Goal: Check status

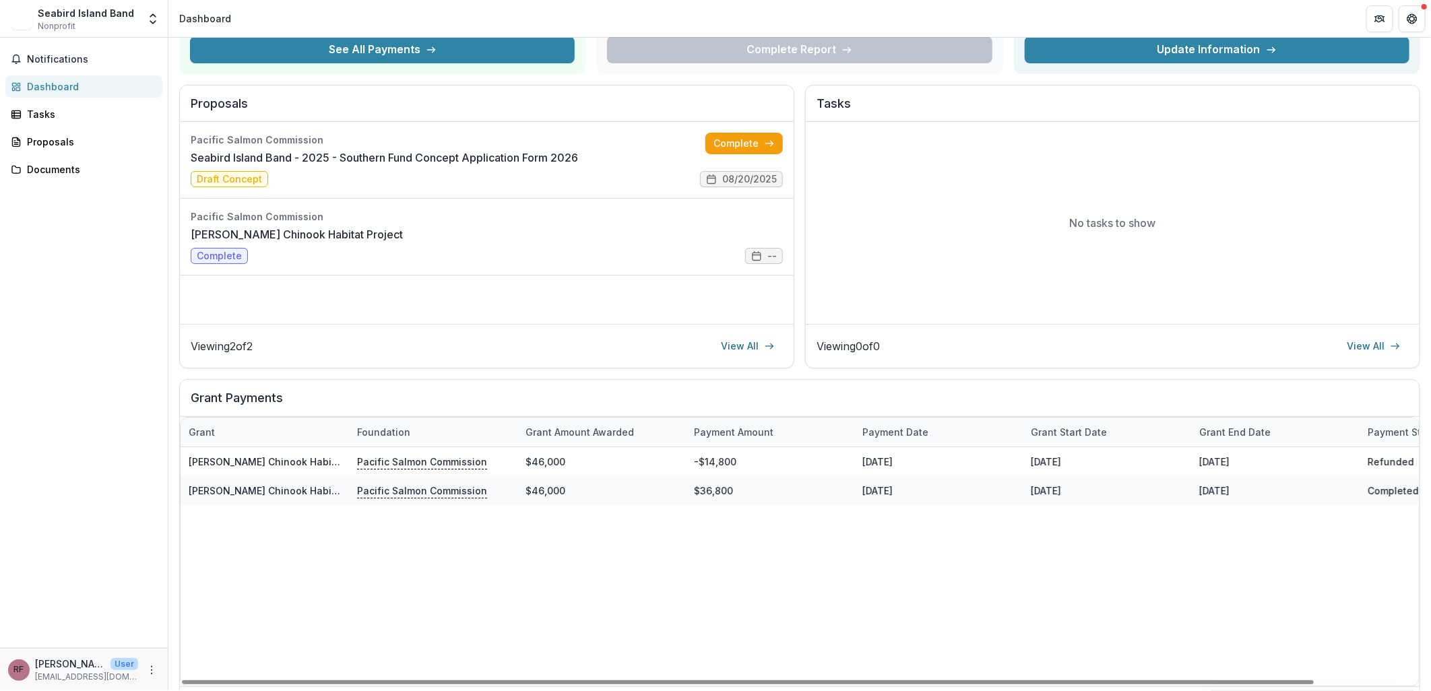
scroll to position [150, 0]
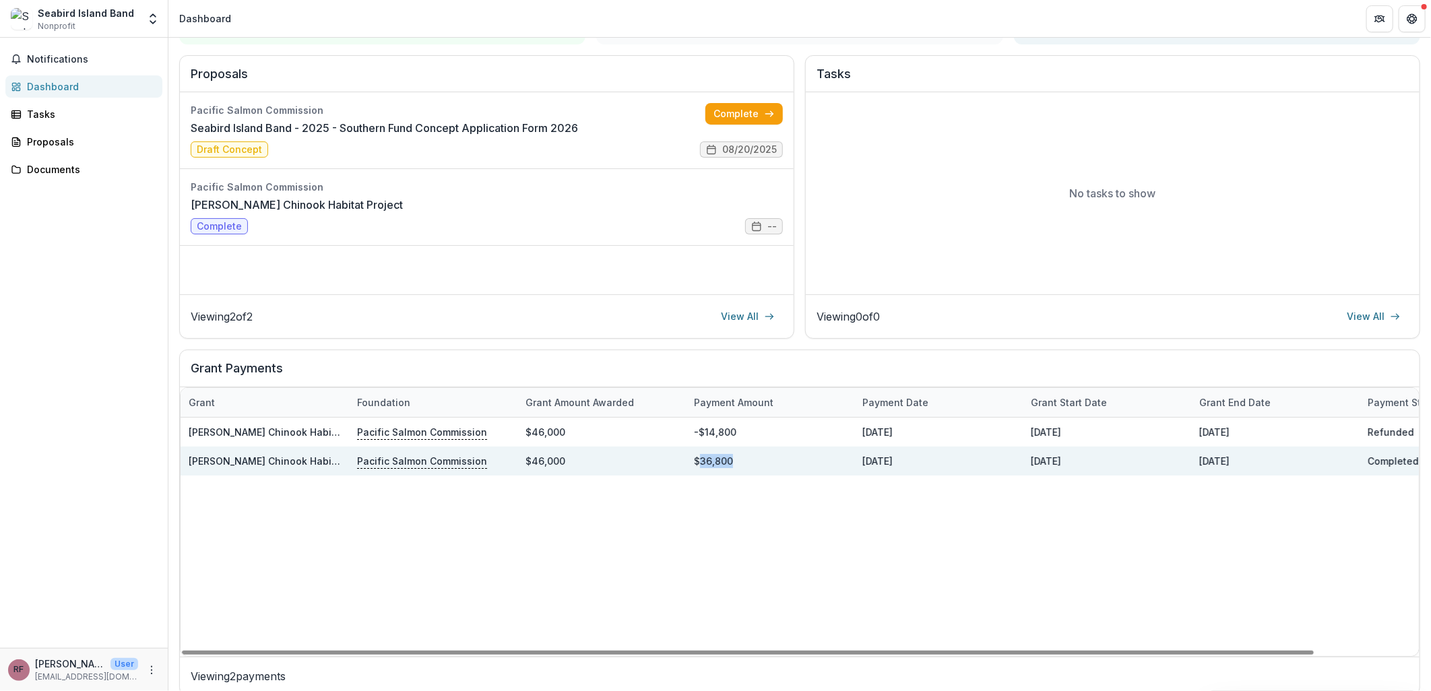
drag, startPoint x: 697, startPoint y: 460, endPoint x: 796, endPoint y: 457, distance: 99.8
click at [796, 457] on div "$36,800" at bounding box center [770, 461] width 168 height 29
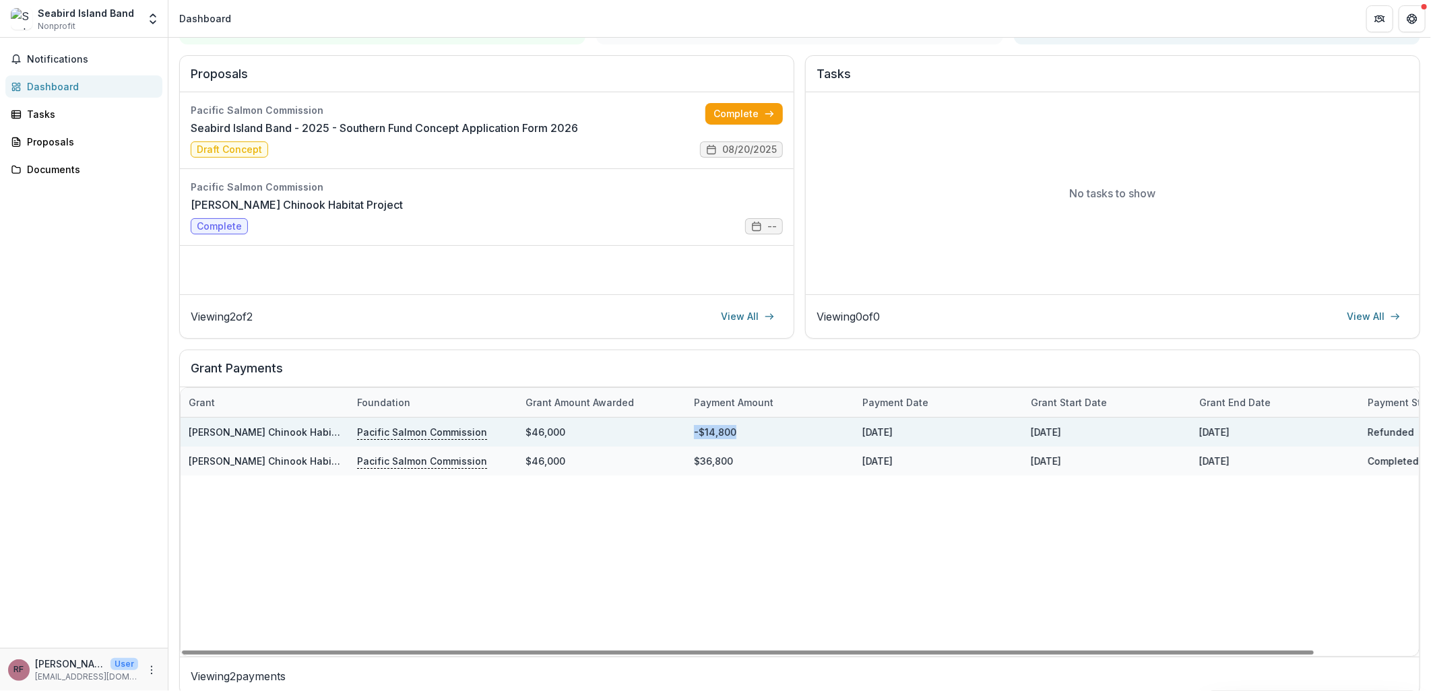
drag, startPoint x: 691, startPoint y: 429, endPoint x: 763, endPoint y: 435, distance: 72.3
click at [763, 435] on div "-$14,800" at bounding box center [770, 432] width 168 height 29
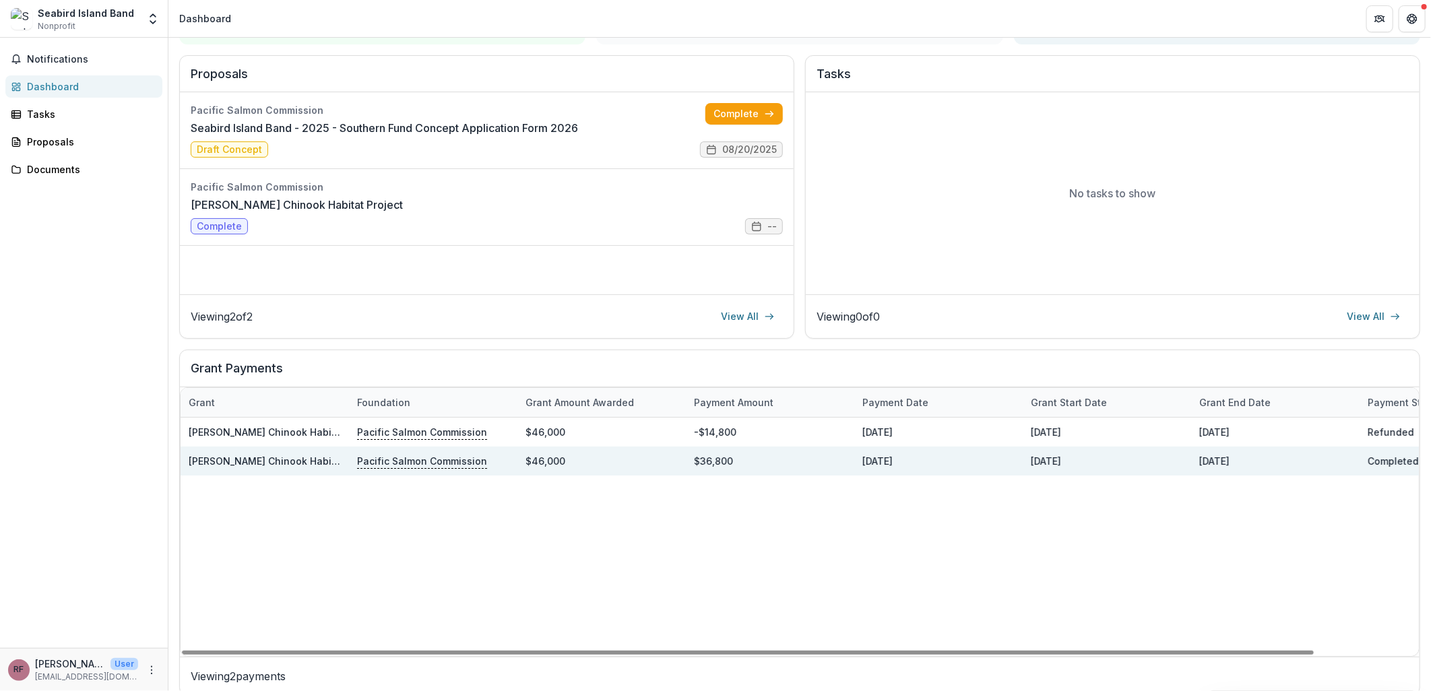
drag, startPoint x: 763, startPoint y: 435, endPoint x: 714, endPoint y: 462, distance: 55.8
click at [763, 451] on div "$36,800" at bounding box center [770, 461] width 168 height 29
click at [317, 462] on link "[PERSON_NAME] Chinook Habitat Project" at bounding box center [284, 460] width 191 height 11
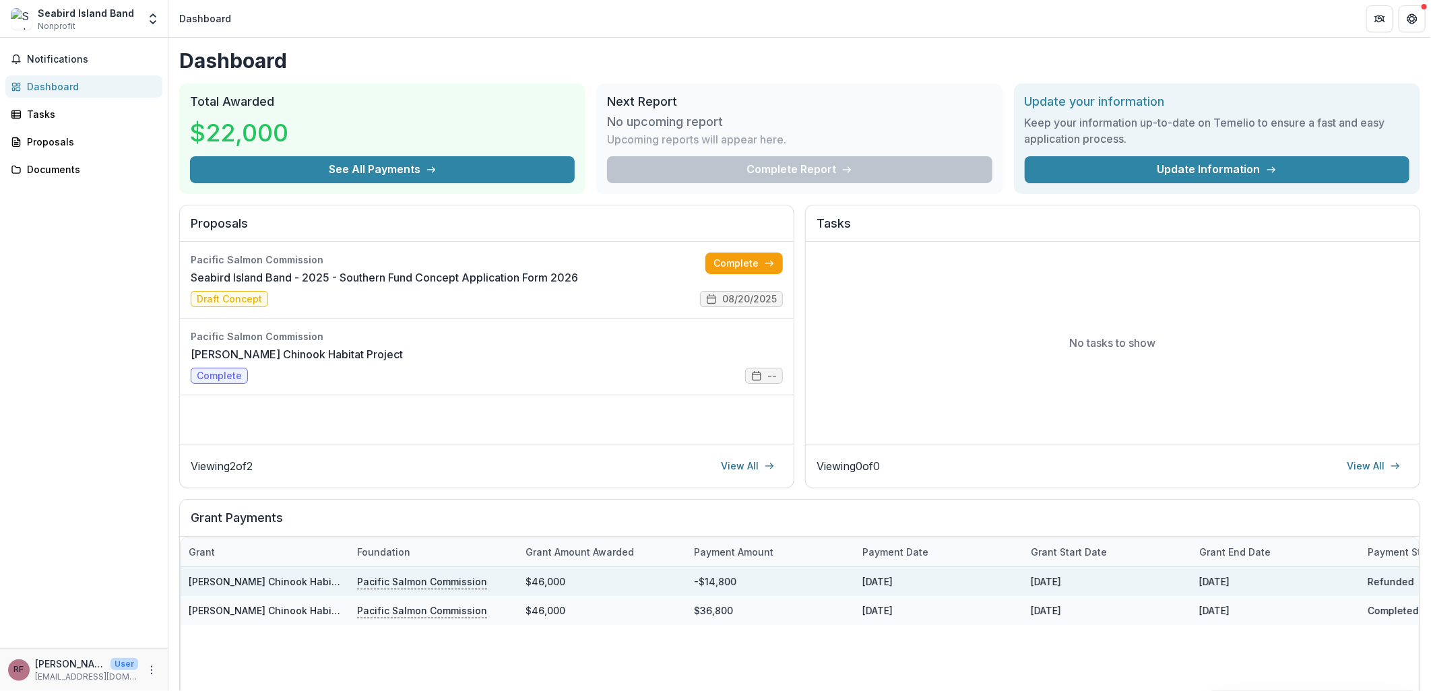
drag, startPoint x: 1028, startPoint y: 581, endPoint x: 1297, endPoint y: 582, distance: 268.8
click at [1297, 582] on div "Maria Slough Chinook Habitat Project Pacific Salmon Commission $46,000 -$14,800…" at bounding box center [854, 581] width 1347 height 29
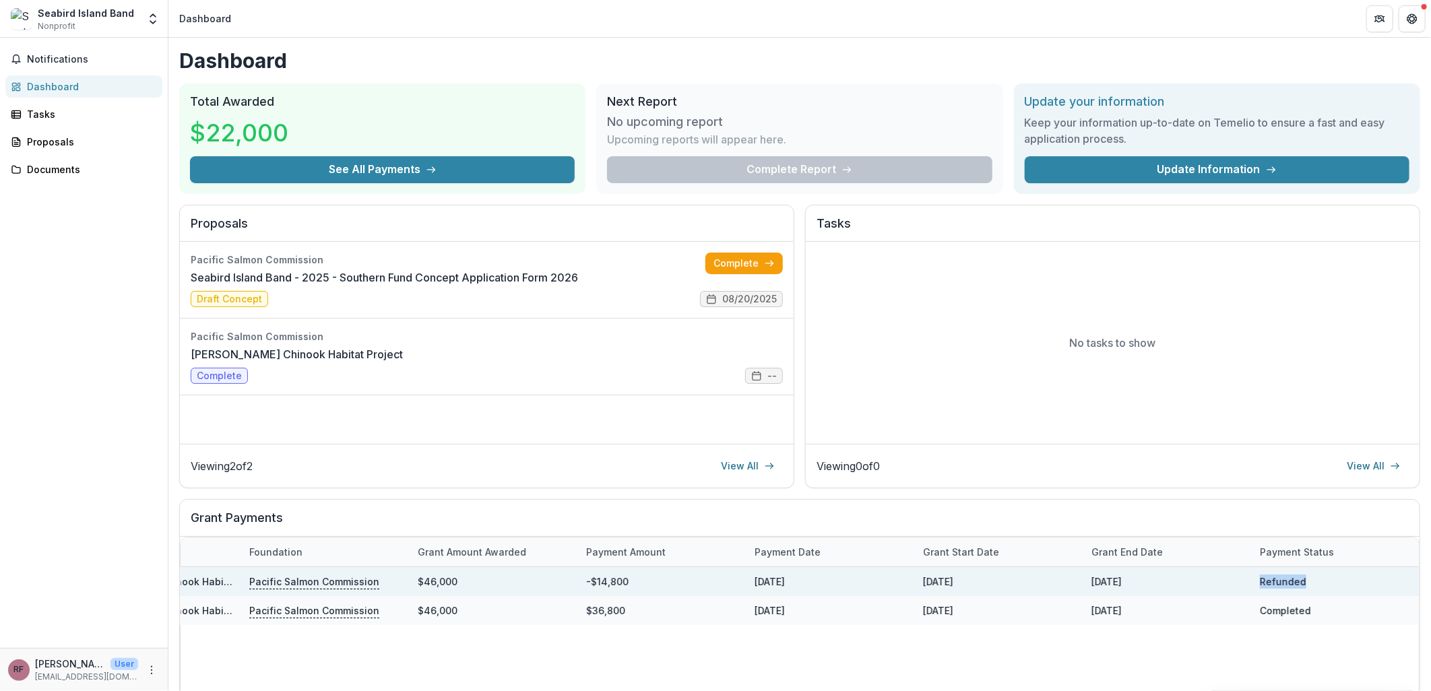
drag, startPoint x: 1366, startPoint y: 582, endPoint x: 1412, endPoint y: 578, distance: 46.7
click at [1412, 578] on div "Refunded" at bounding box center [1336, 581] width 168 height 29
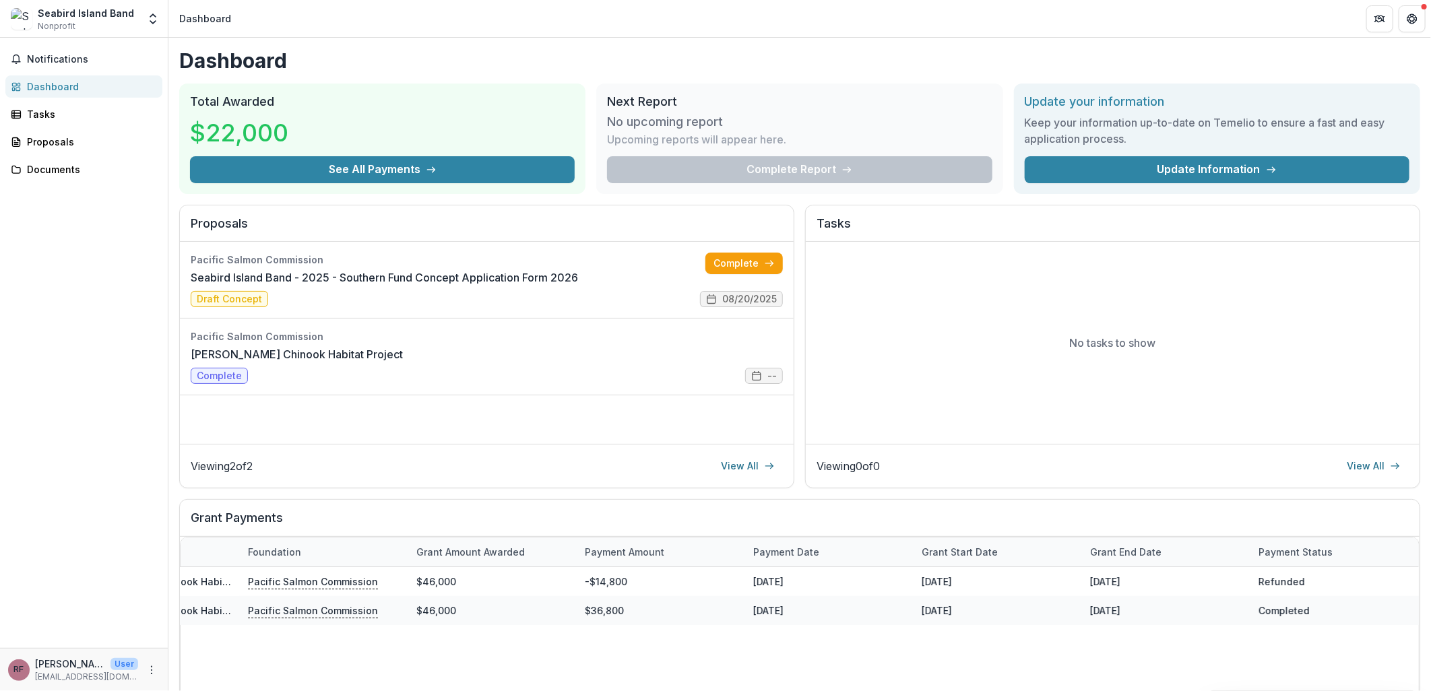
click at [121, 556] on div "Notifications Dashboard Tasks Proposals Documents" at bounding box center [84, 343] width 168 height 610
click at [494, 286] on link "Seabird Island Band - 2025 - Southern Fund Concept Application Form 2026" at bounding box center [384, 277] width 387 height 16
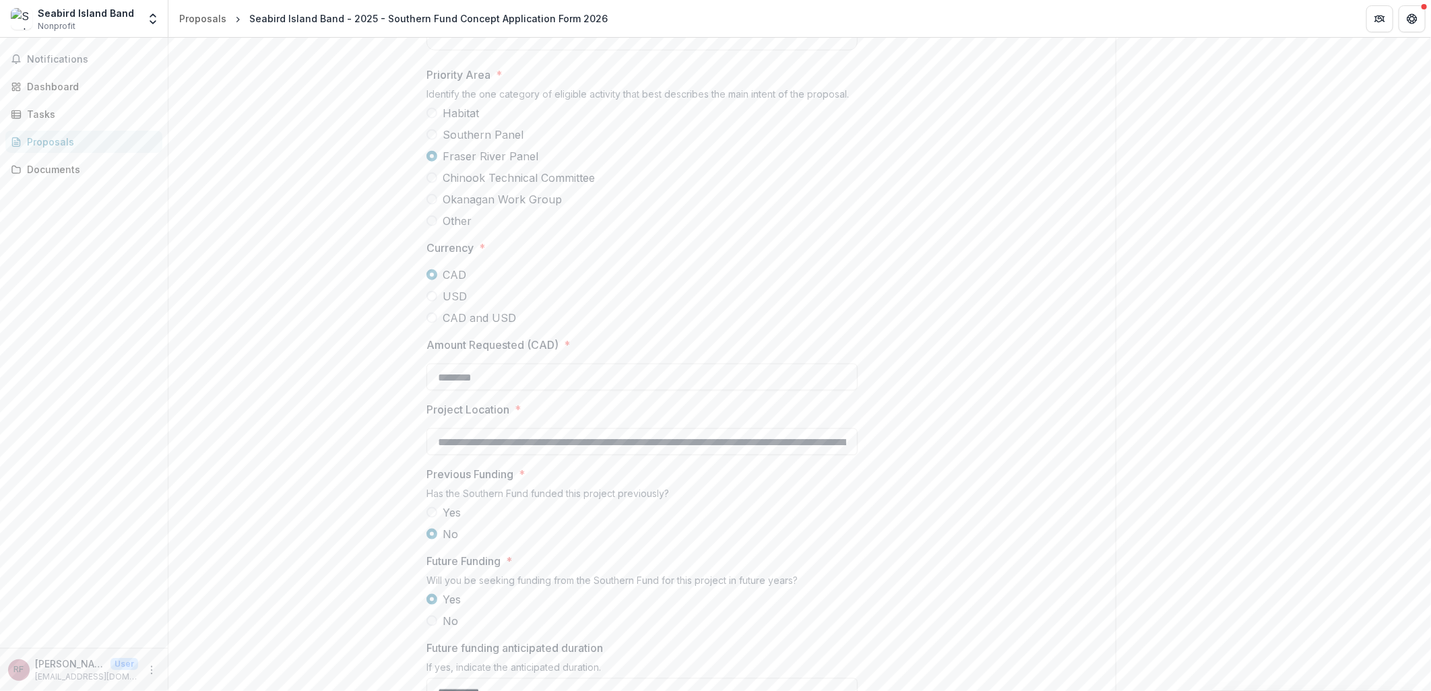
scroll to position [973, 0]
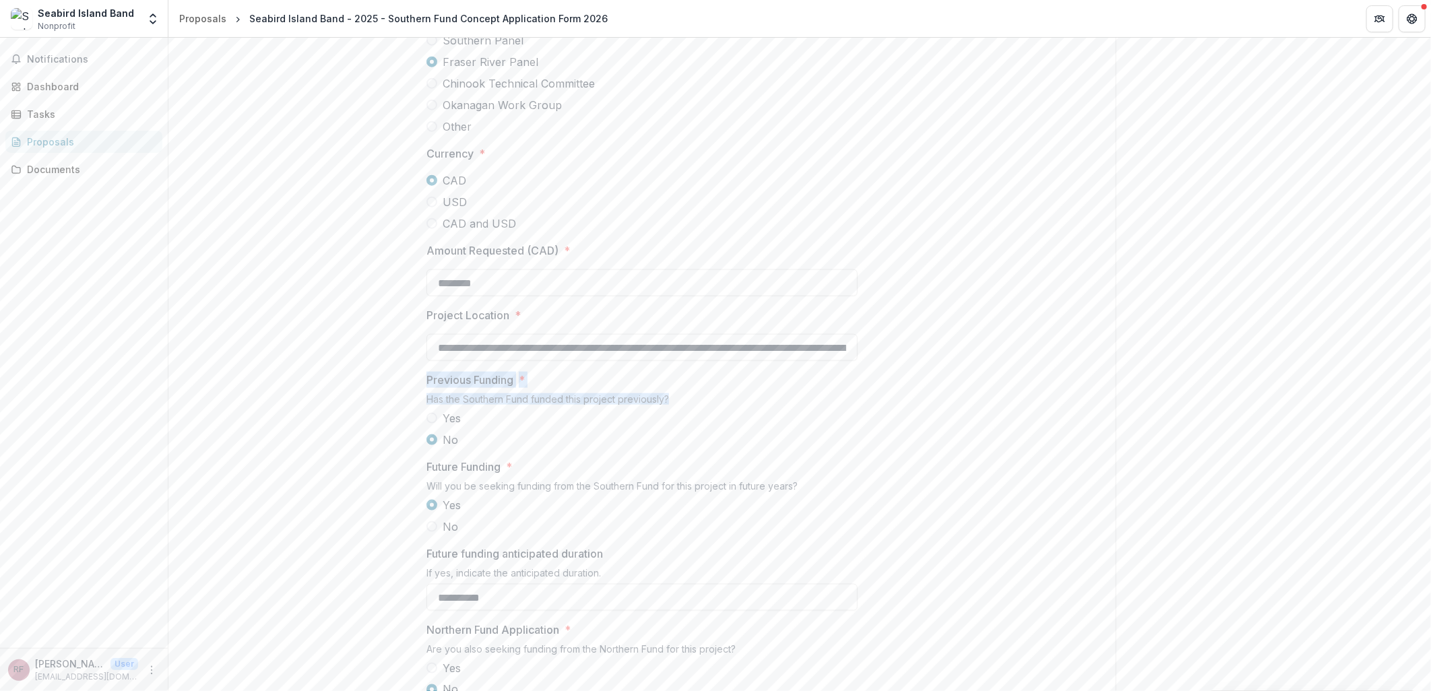
drag, startPoint x: 422, startPoint y: 479, endPoint x: 746, endPoint y: 506, distance: 325.2
click at [746, 506] on div "**********" at bounding box center [642, 104] width 453 height 1583
click at [529, 388] on span "Previous Funding *" at bounding box center [637, 380] width 423 height 16
drag, startPoint x: 514, startPoint y: 479, endPoint x: 533, endPoint y: 480, distance: 18.9
click at [533, 388] on span "Previous Funding *" at bounding box center [637, 380] width 423 height 16
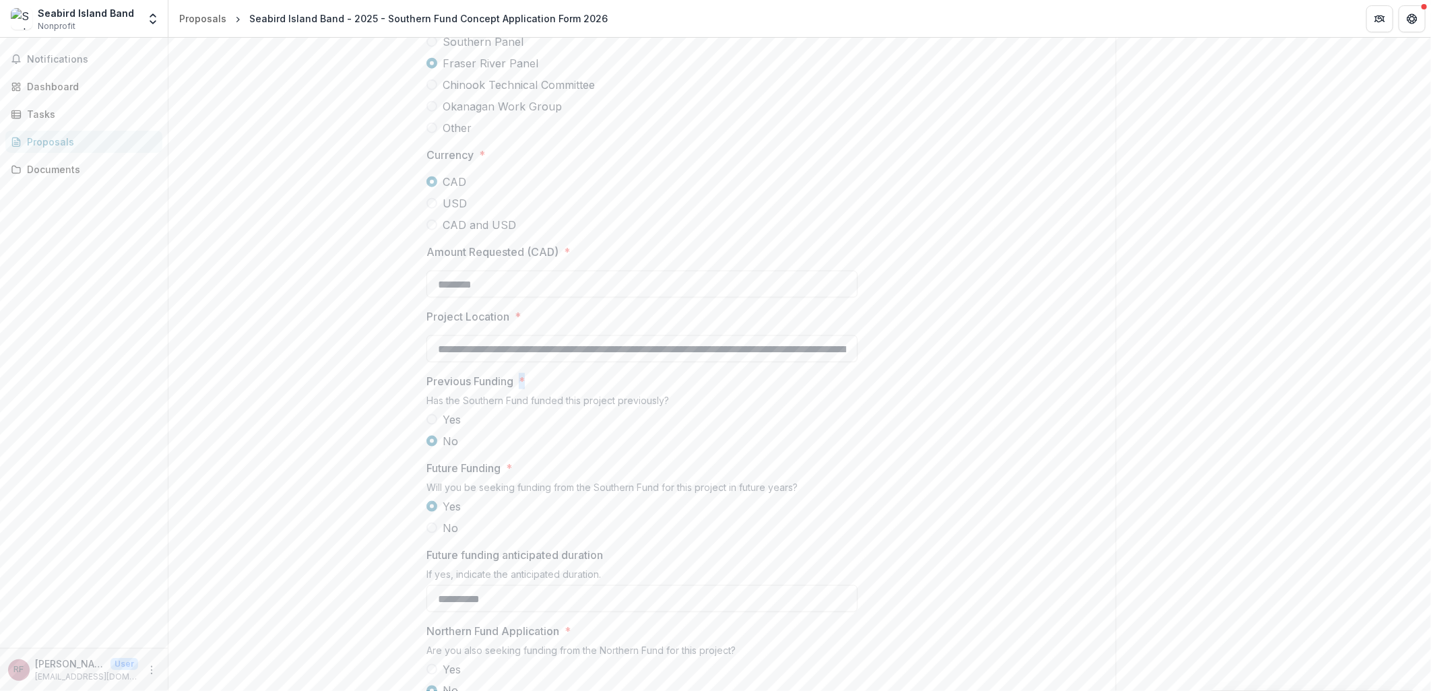
scroll to position [951, 0]
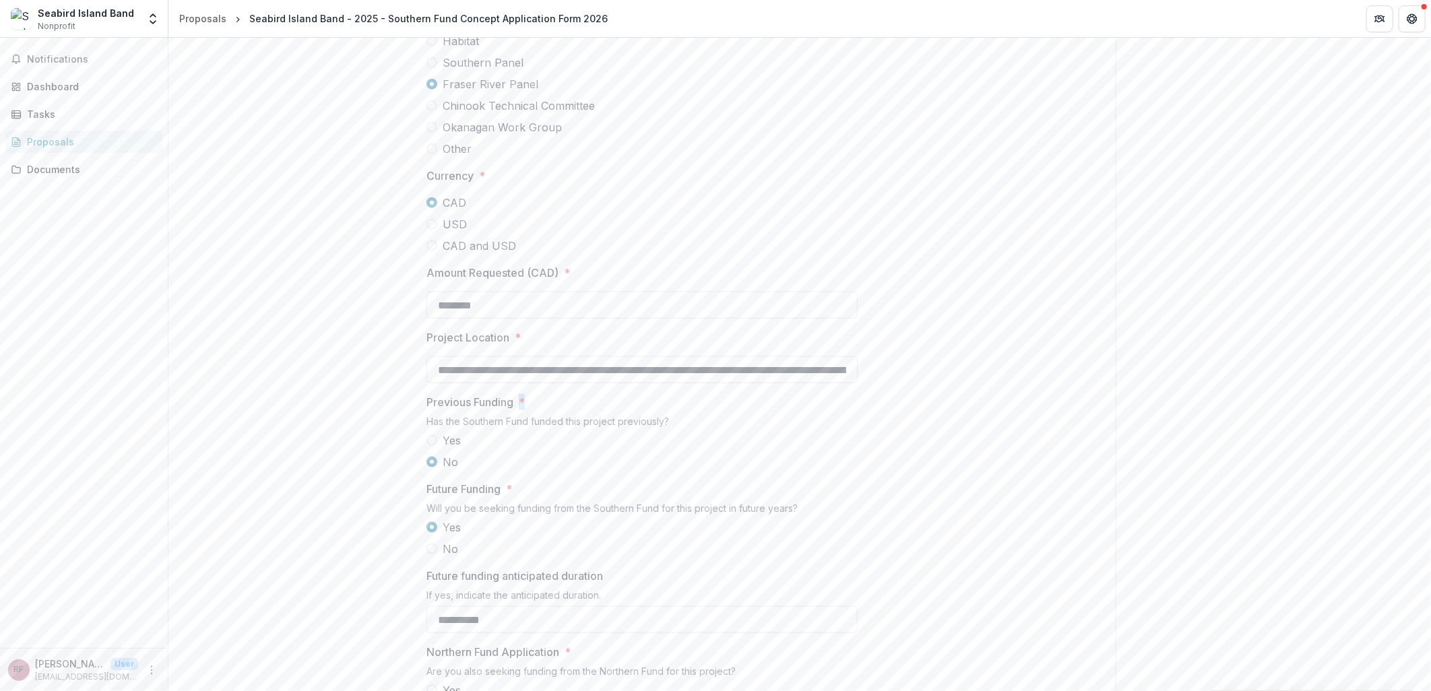
click at [519, 410] on span "*" at bounding box center [522, 402] width 6 height 16
drag, startPoint x: 421, startPoint y: 501, endPoint x: 555, endPoint y: 509, distance: 134.3
click at [555, 509] on div "**********" at bounding box center [642, 126] width 453 height 1583
click at [119, 364] on div "Notifications Dashboard Tasks Proposals Documents" at bounding box center [84, 343] width 168 height 610
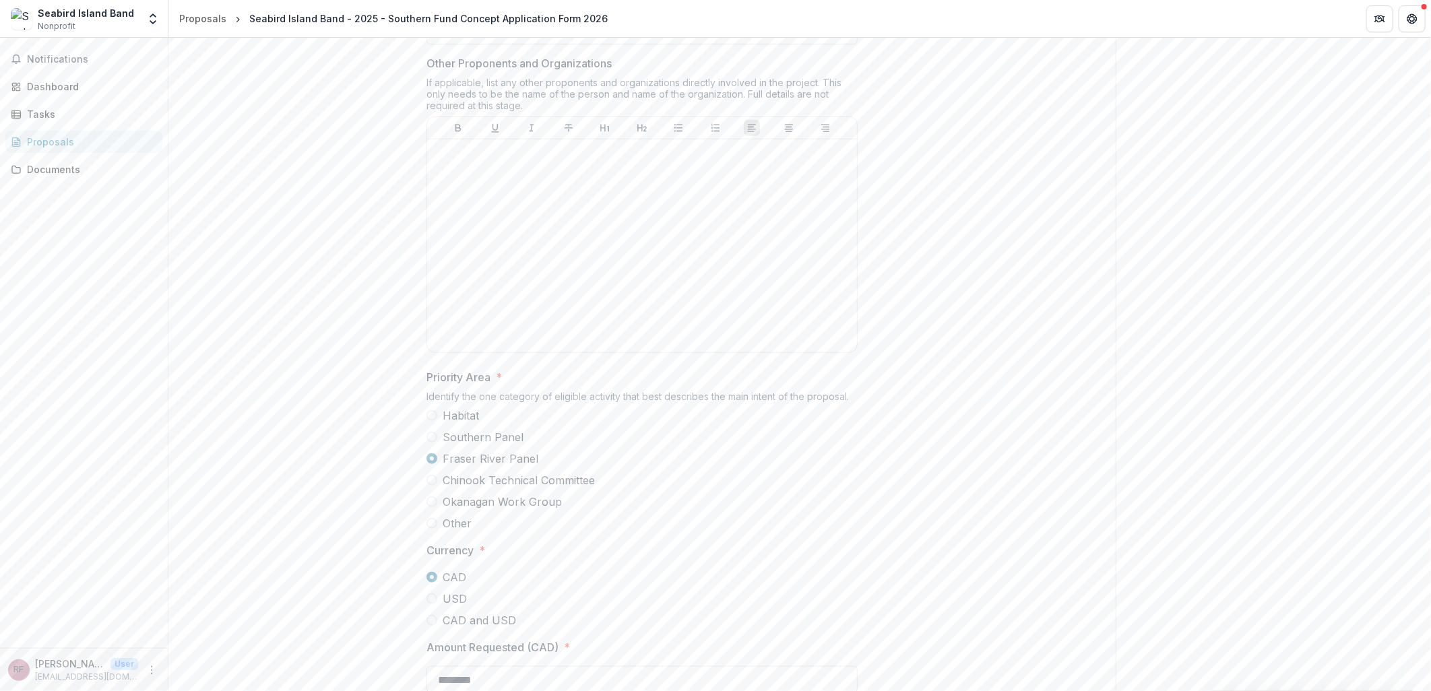
scroll to position [277, 0]
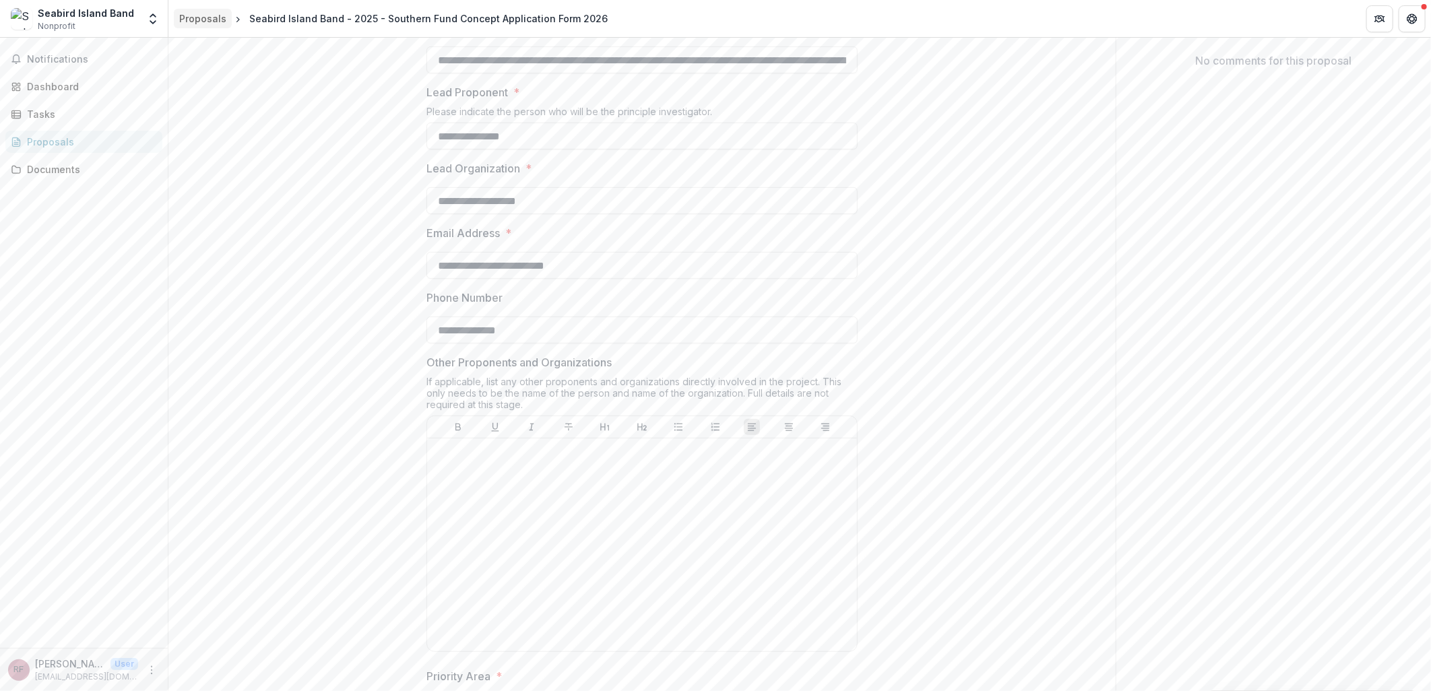
click at [193, 16] on div "Proposals" at bounding box center [202, 18] width 47 height 14
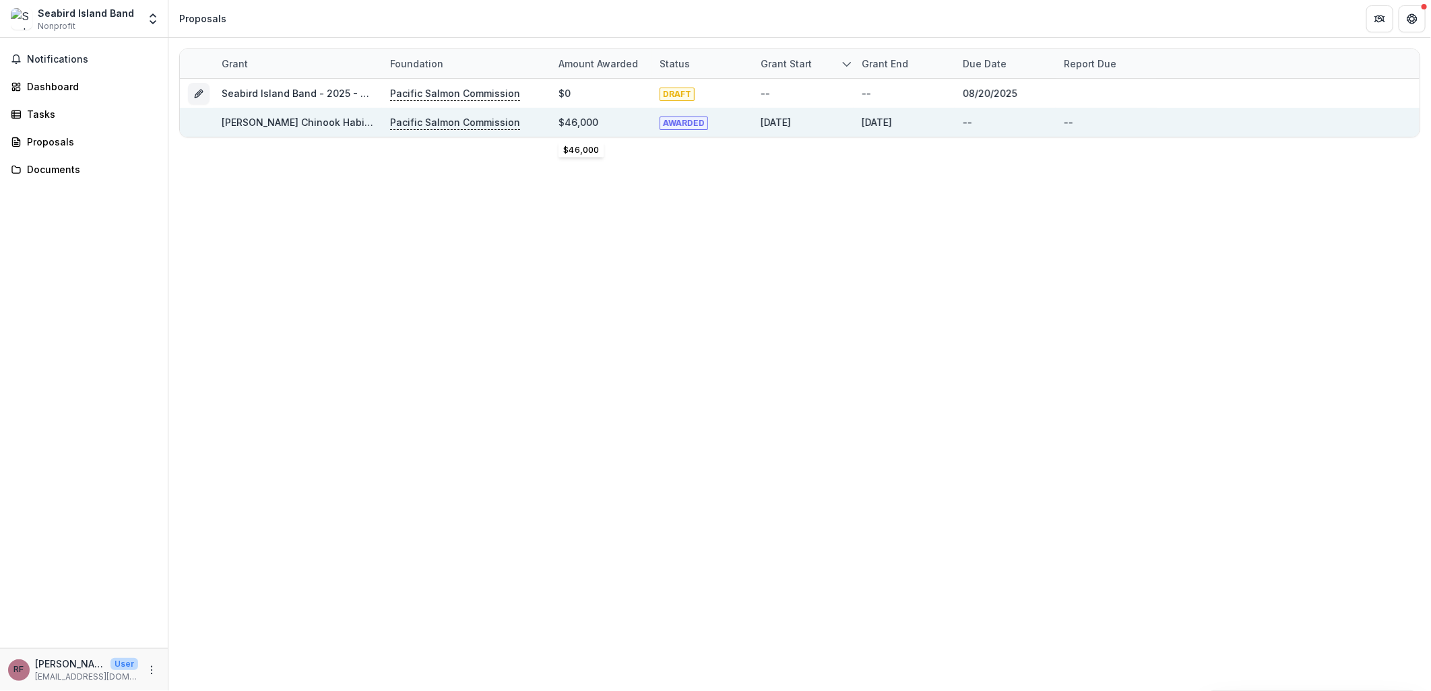
drag, startPoint x: 563, startPoint y: 126, endPoint x: 835, endPoint y: 120, distance: 272.3
click at [835, 120] on div "Maria Slough Chinook Habitat Project Pacific Salmon Commission $46,000 AWARDED …" at bounding box center [800, 122] width 1240 height 29
click at [996, 127] on div "--" at bounding box center [1005, 122] width 85 height 29
drag, startPoint x: 914, startPoint y: 121, endPoint x: 856, endPoint y: 118, distance: 58.0
click at [856, 118] on div "[DATE]" at bounding box center [904, 122] width 101 height 29
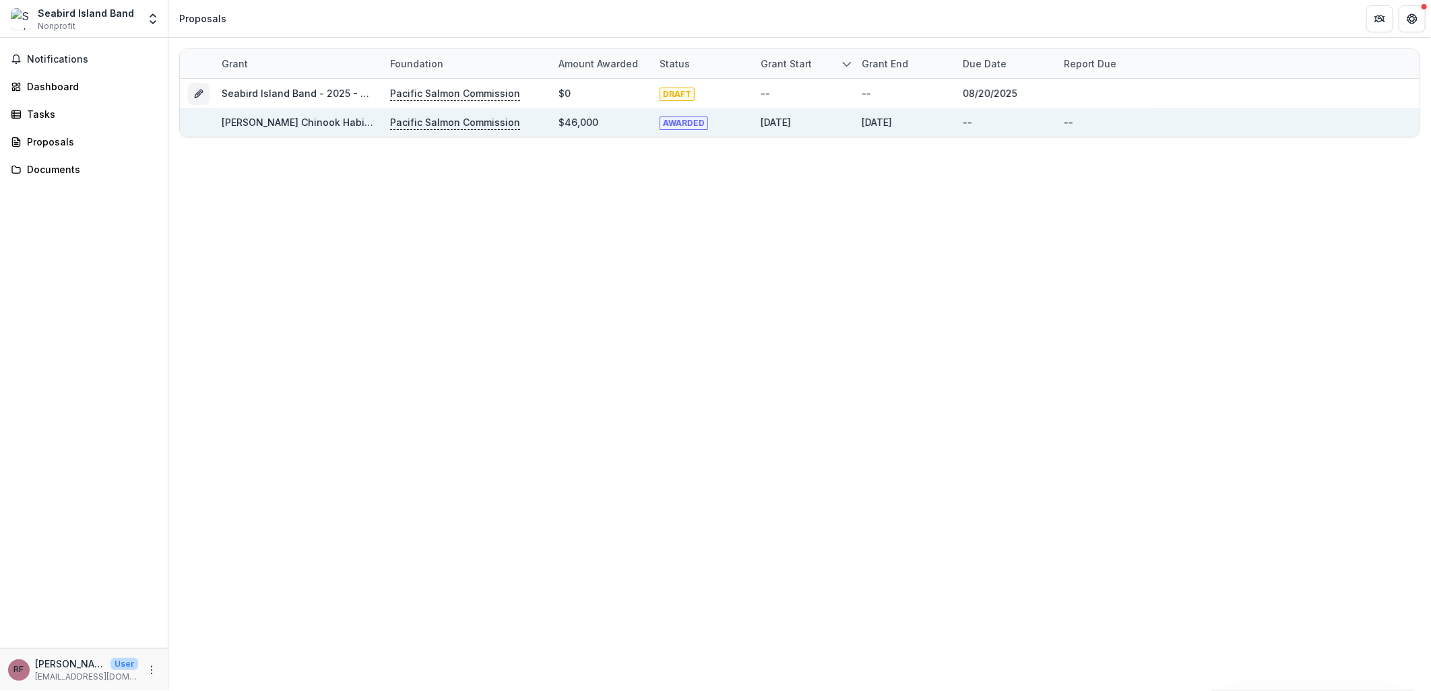
drag, startPoint x: 856, startPoint y: 118, endPoint x: 825, endPoint y: 120, distance: 30.4
click at [825, 120] on div "[DATE]" at bounding box center [803, 122] width 101 height 29
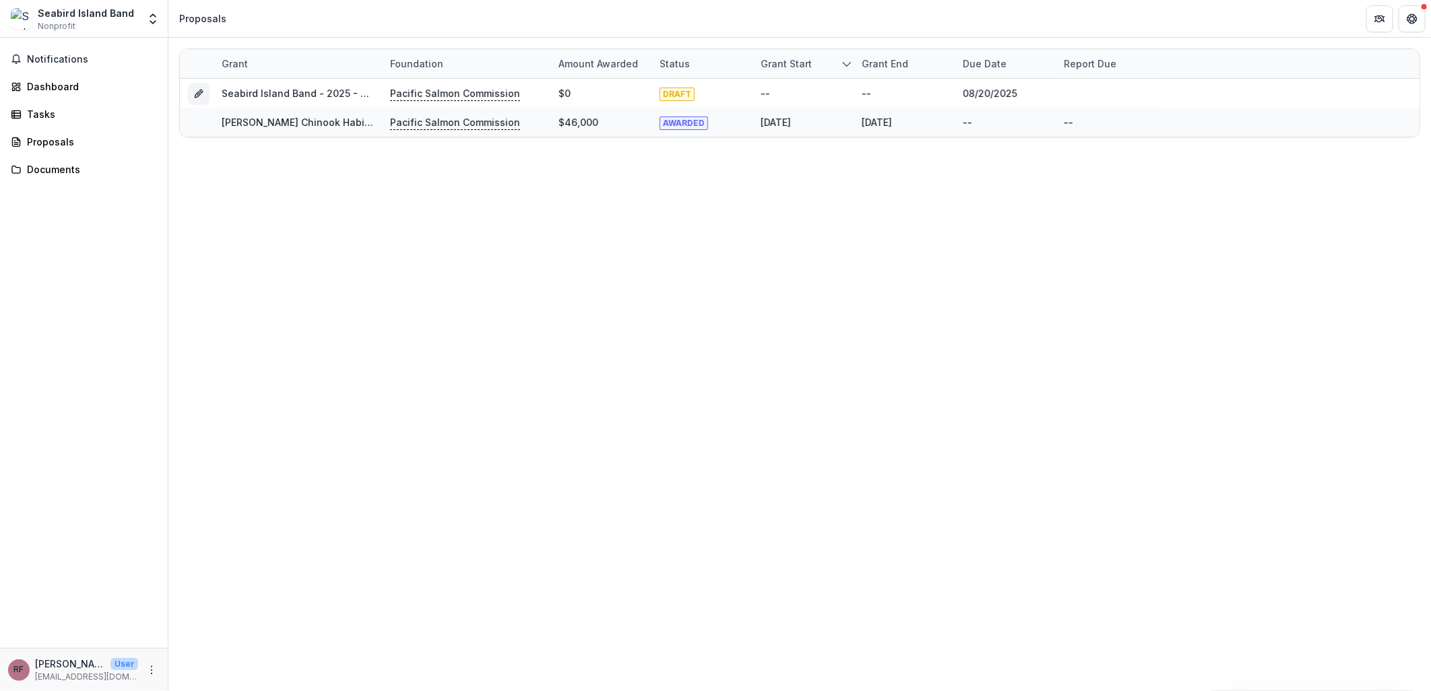
click at [749, 255] on div "Grant Foundation Amount awarded Status Grant start Grant end Due Date Report Du…" at bounding box center [799, 365] width 1263 height 654
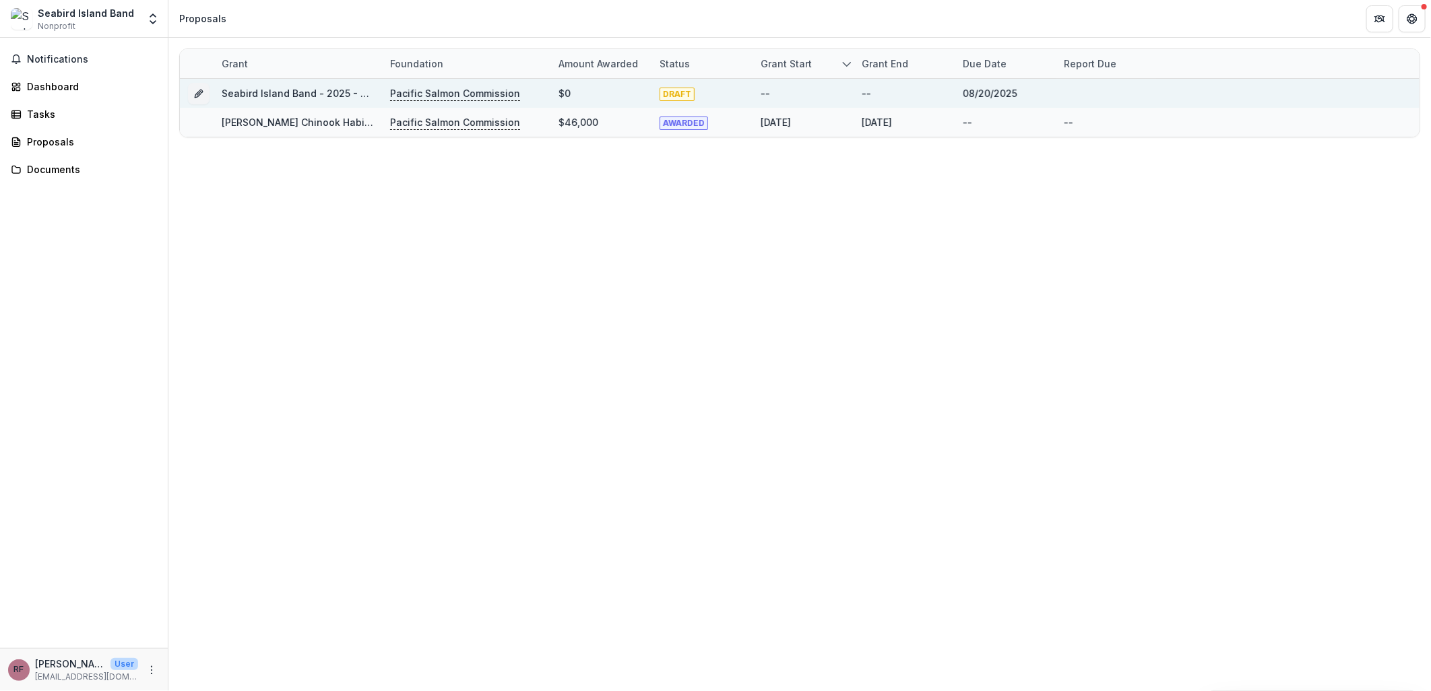
click at [359, 96] on link "Seabird Island Band - 2025 - Southern Fund Concept Application Form 2026" at bounding box center [401, 93] width 358 height 11
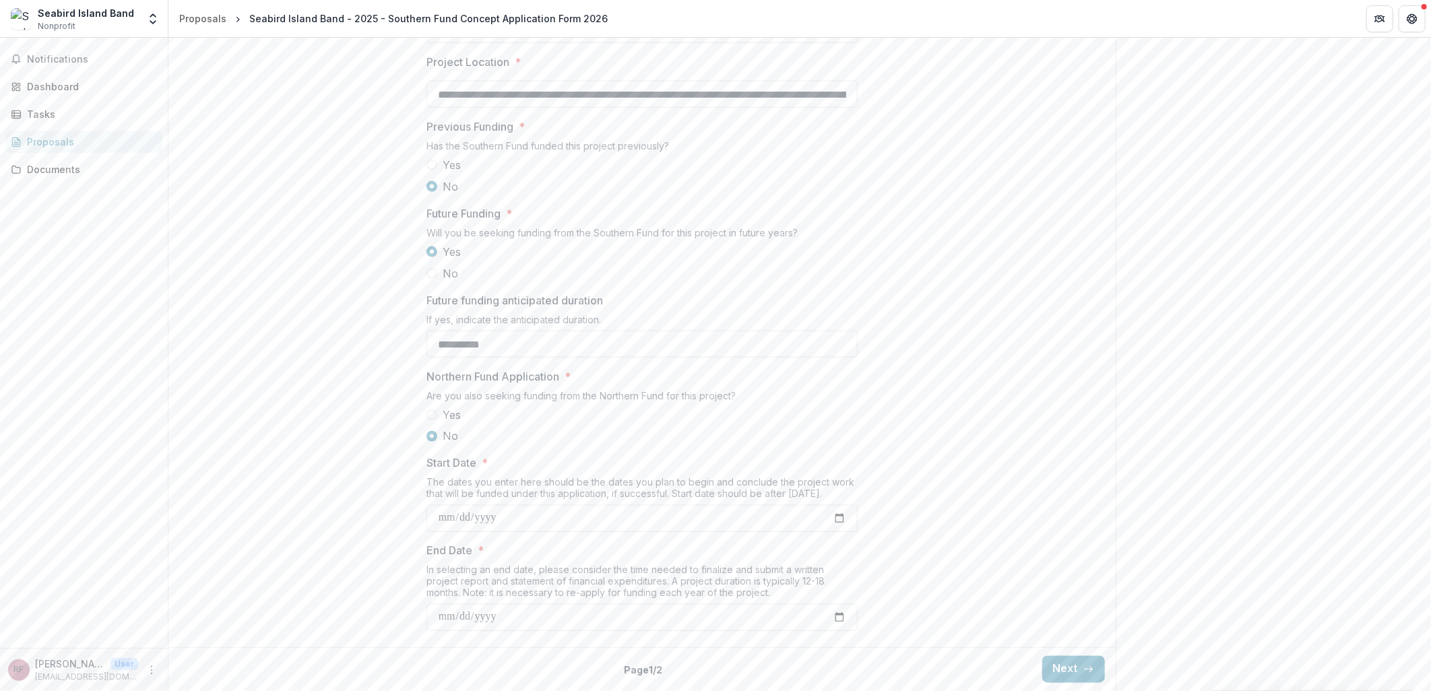
scroll to position [1324, 0]
click at [1069, 665] on button "Next" at bounding box center [1073, 669] width 63 height 27
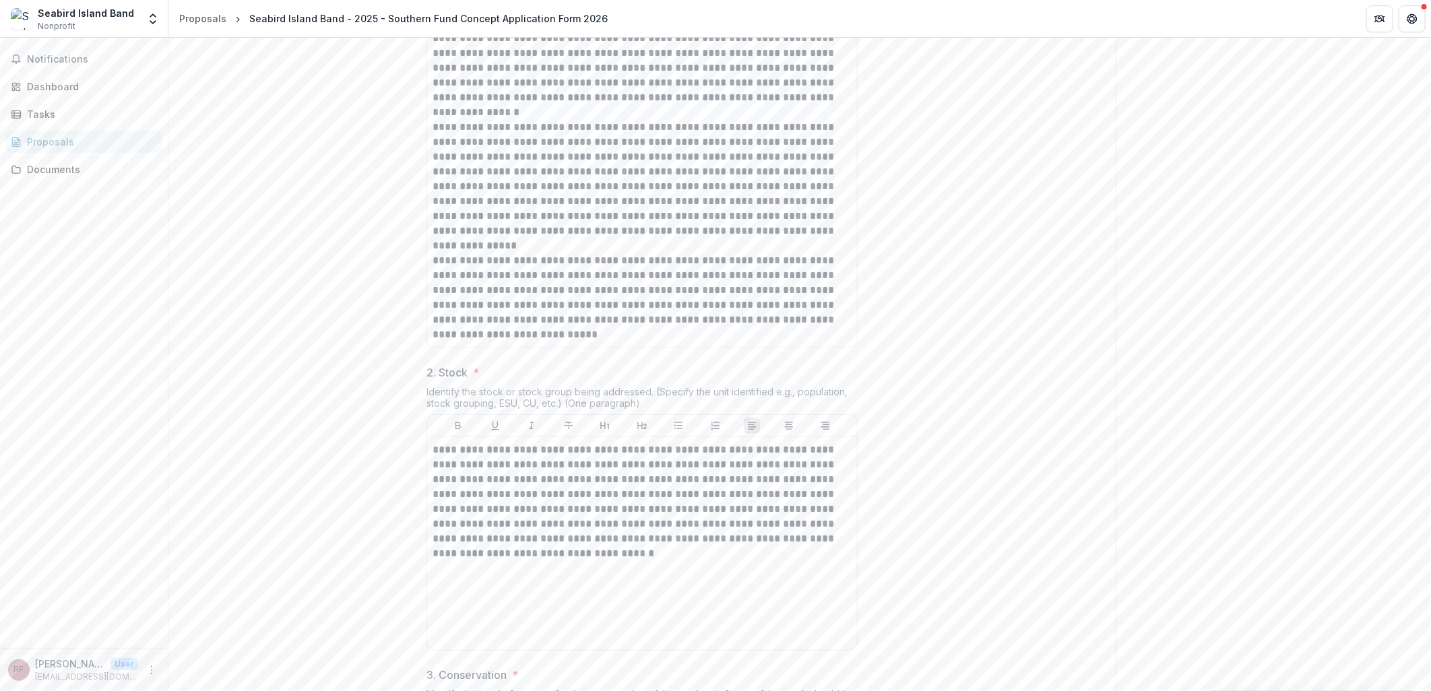
scroll to position [276, 0]
